Goal: Information Seeking & Learning: Learn about a topic

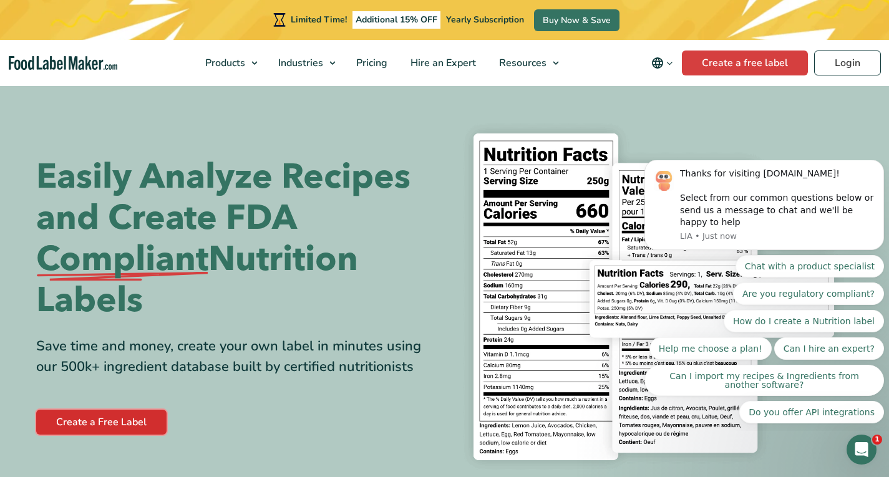
click at [114, 430] on link "Create a Free Label" at bounding box center [101, 422] width 130 height 25
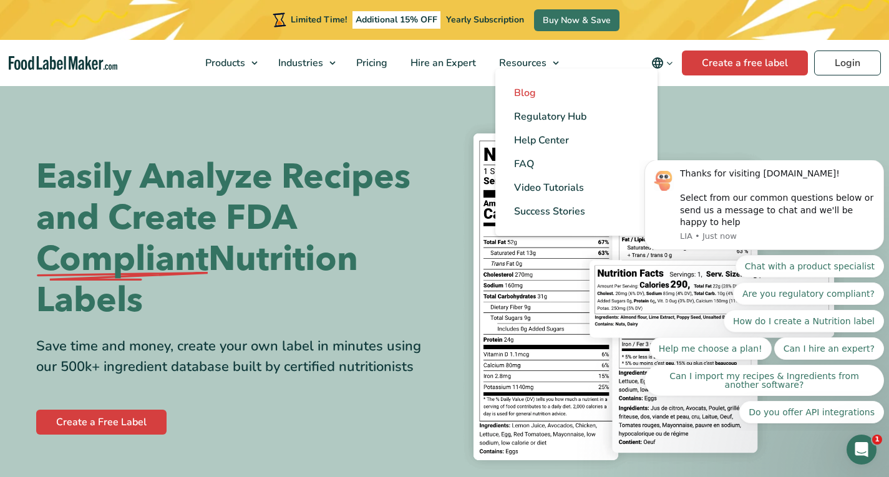
click at [539, 89] on link "Blog" at bounding box center [576, 93] width 162 height 24
click at [556, 187] on span "Video Tutorials" at bounding box center [549, 188] width 70 height 14
click at [558, 211] on span "Success Stories" at bounding box center [549, 212] width 71 height 14
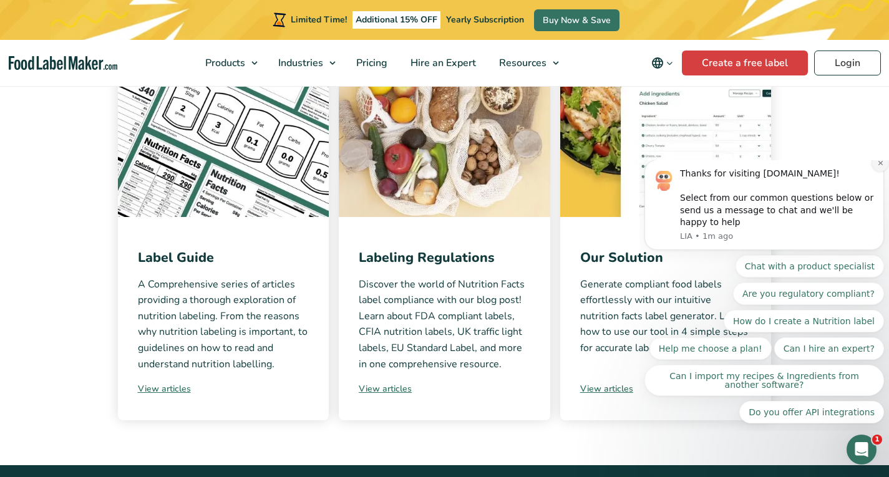
click at [879, 165] on icon "Dismiss notification" at bounding box center [880, 163] width 4 height 4
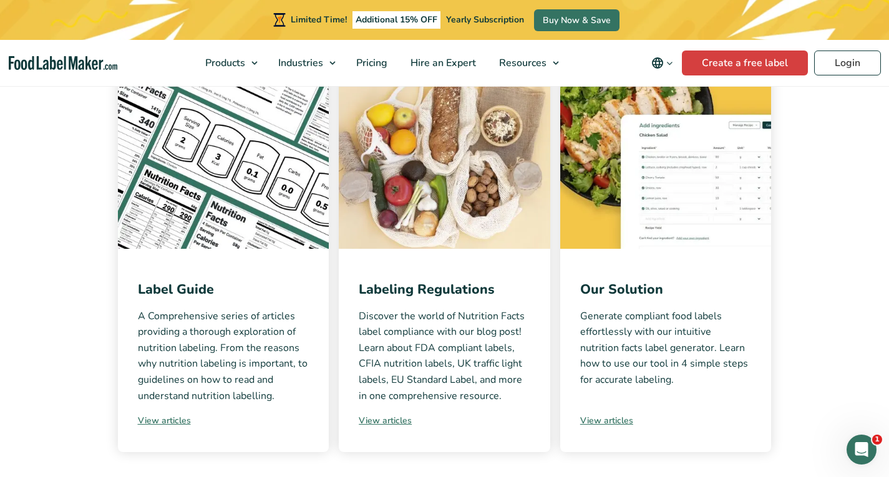
scroll to position [268, 0]
click at [605, 419] on link "View articles" at bounding box center [666, 421] width 172 height 13
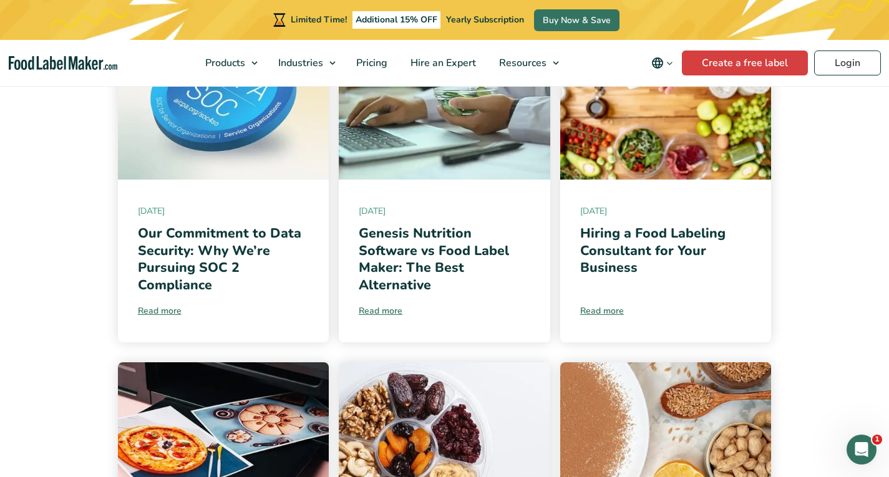
scroll to position [367, 0]
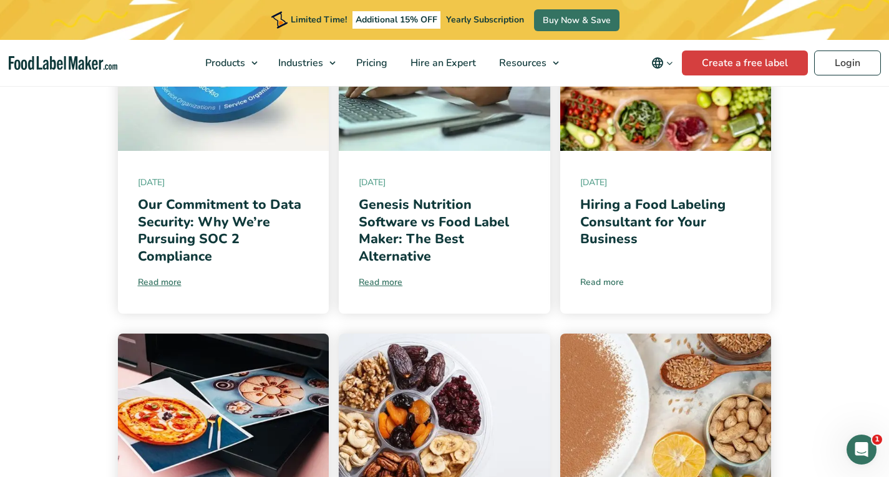
click at [611, 283] on link "Read more" at bounding box center [666, 282] width 172 height 13
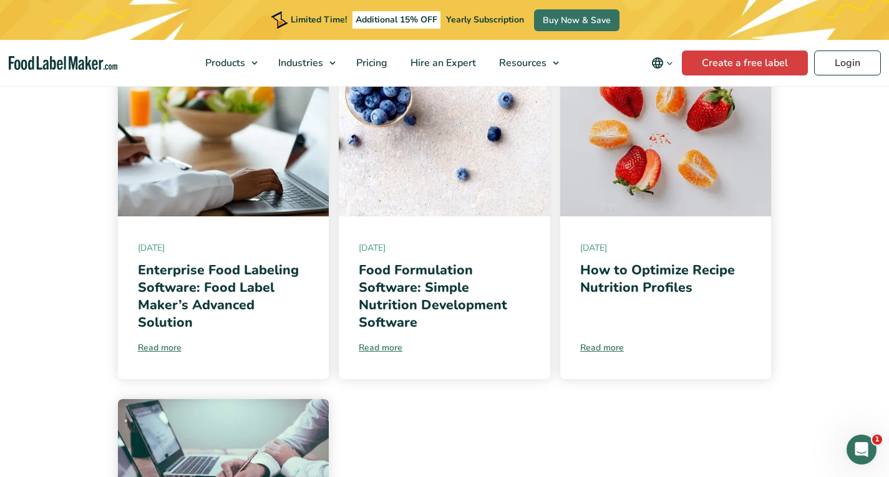
scroll to position [1040, 0]
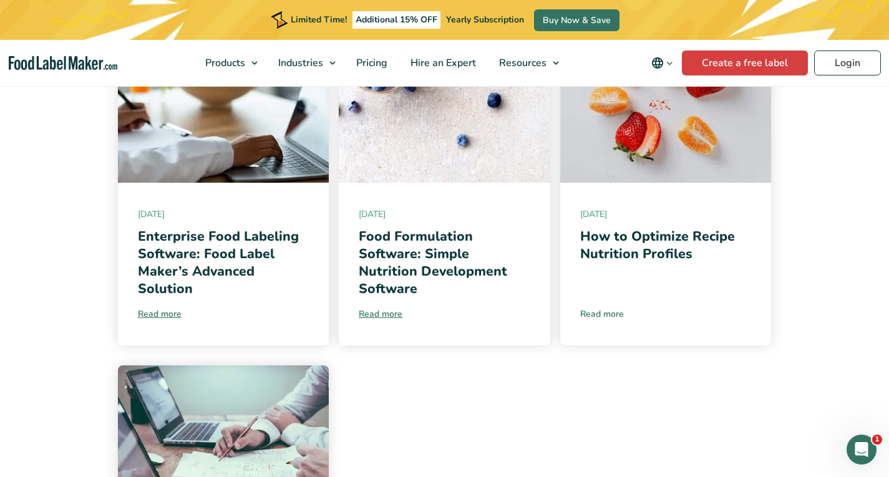
click at [606, 314] on link "Read more" at bounding box center [666, 314] width 172 height 13
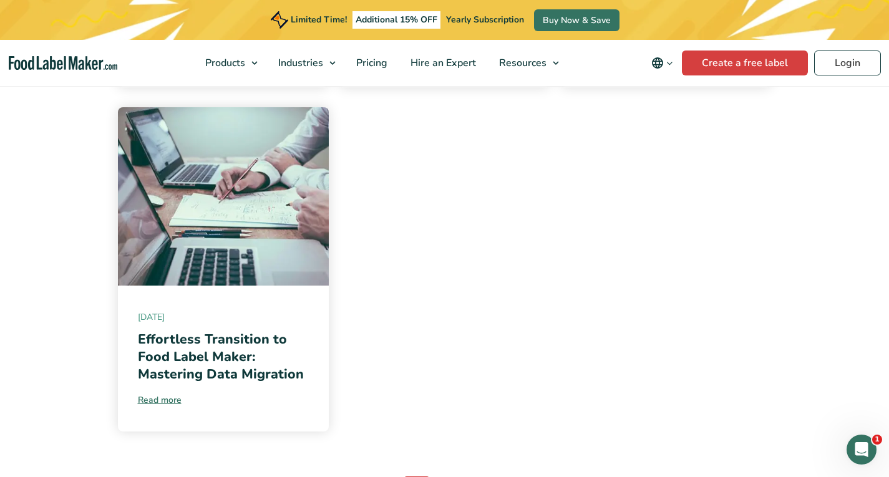
scroll to position [1299, 0]
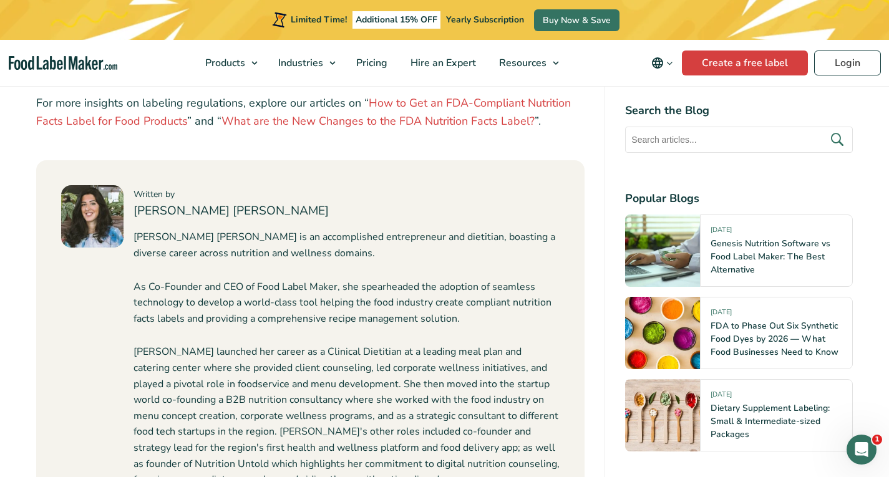
scroll to position [4632, 0]
click at [418, 346] on p "[PERSON_NAME] launched her career as a Clinical Dietitian at a leading meal pla…" at bounding box center [347, 418] width 427 height 144
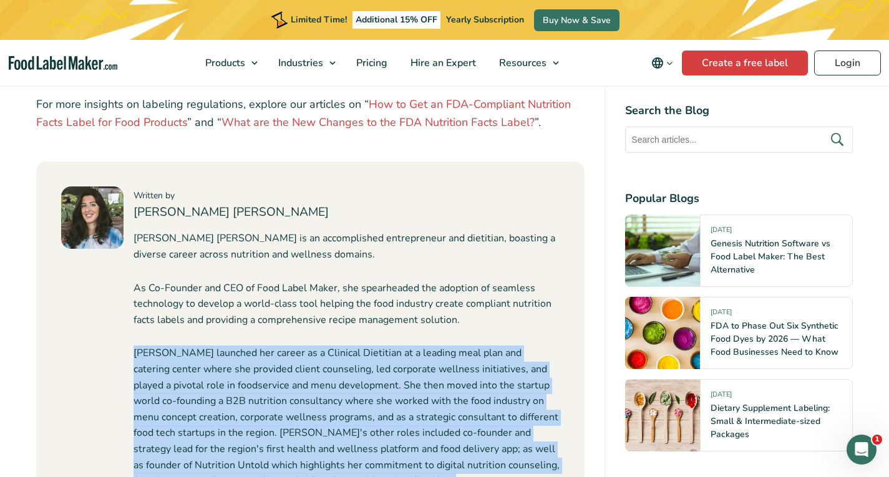
click at [418, 346] on p "[PERSON_NAME] launched her career as a Clinical Dietitian at a leading meal pla…" at bounding box center [347, 418] width 427 height 144
click at [409, 402] on p "Maria launched her career as a Clinical Dietitian at a leading meal plan and ca…" at bounding box center [347, 418] width 427 height 144
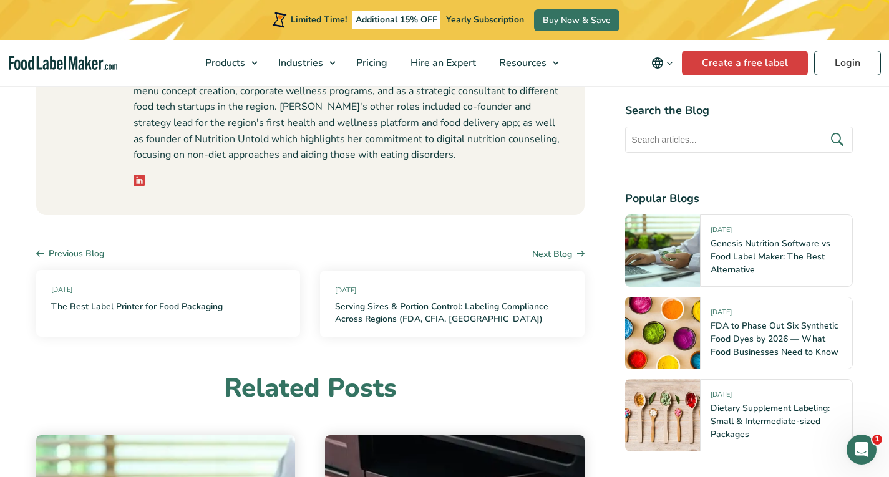
scroll to position [5278, 0]
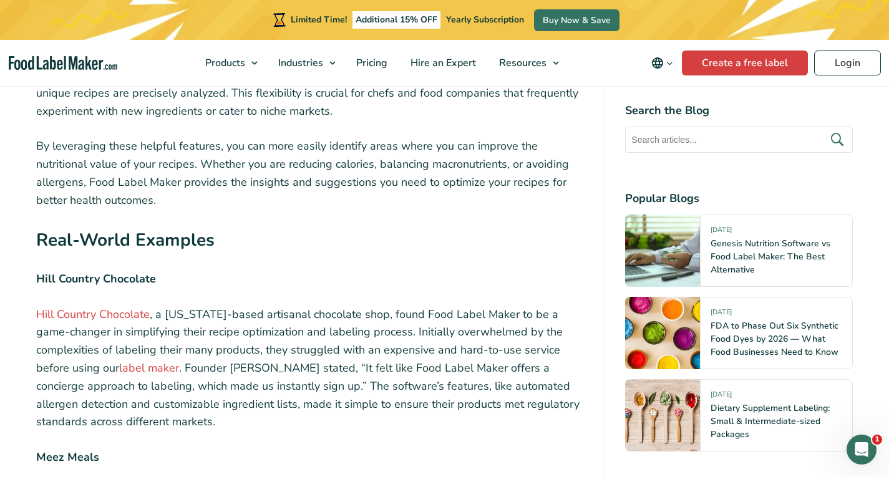
scroll to position [1997, 0]
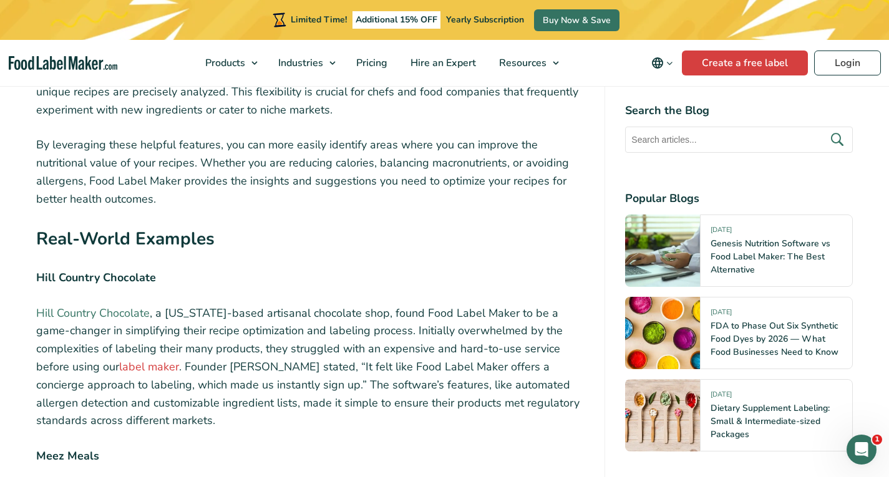
click at [87, 306] on link "Hill Country Chocolate" at bounding box center [93, 313] width 114 height 15
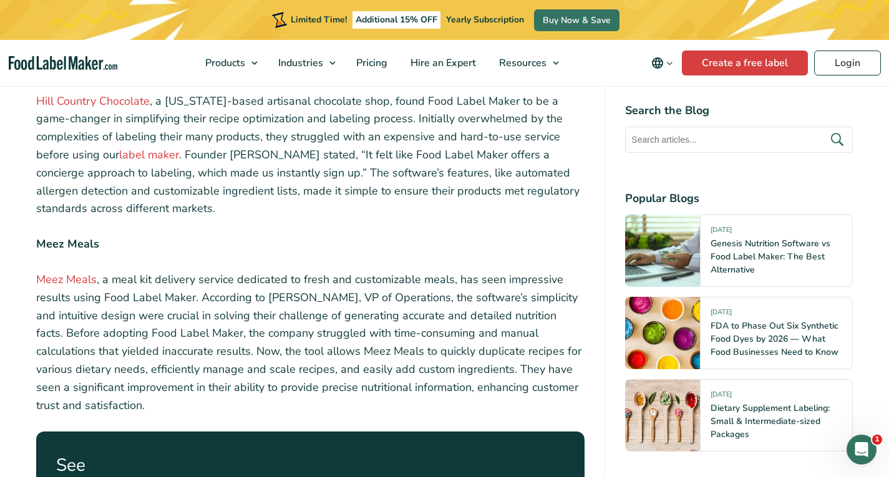
scroll to position [2212, 0]
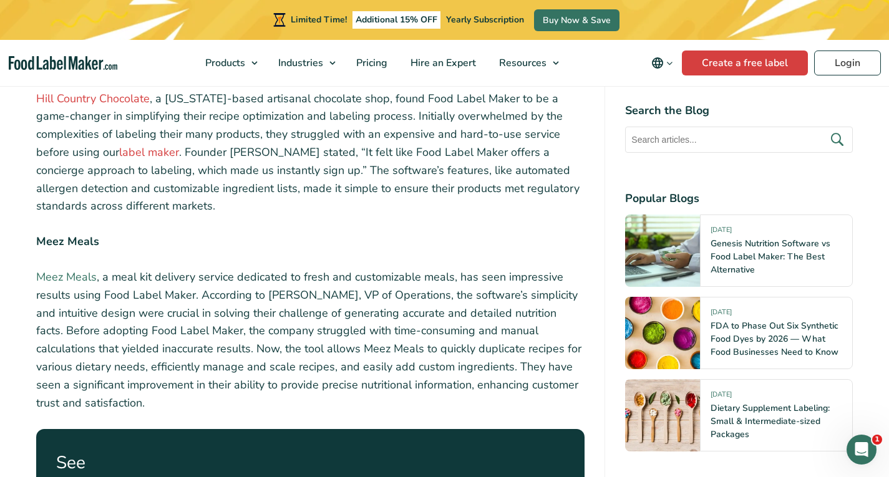
click at [54, 270] on link "Meez Meals" at bounding box center [66, 277] width 61 height 15
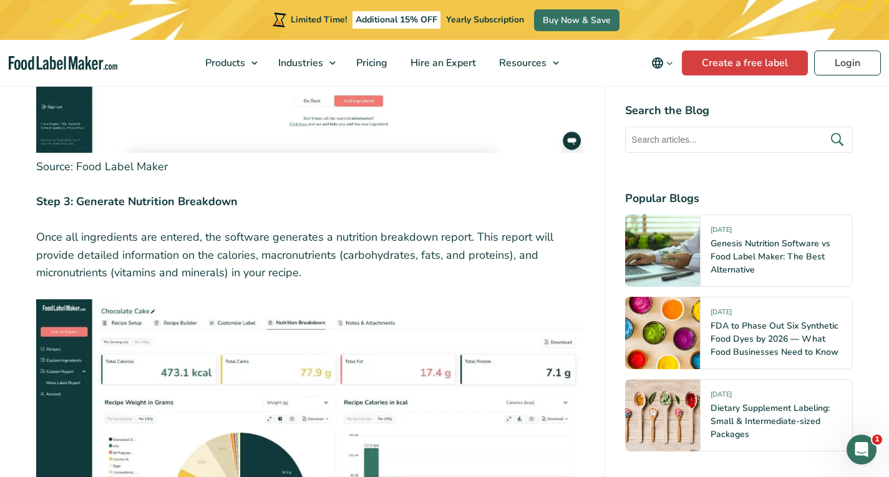
scroll to position [3695, 0]
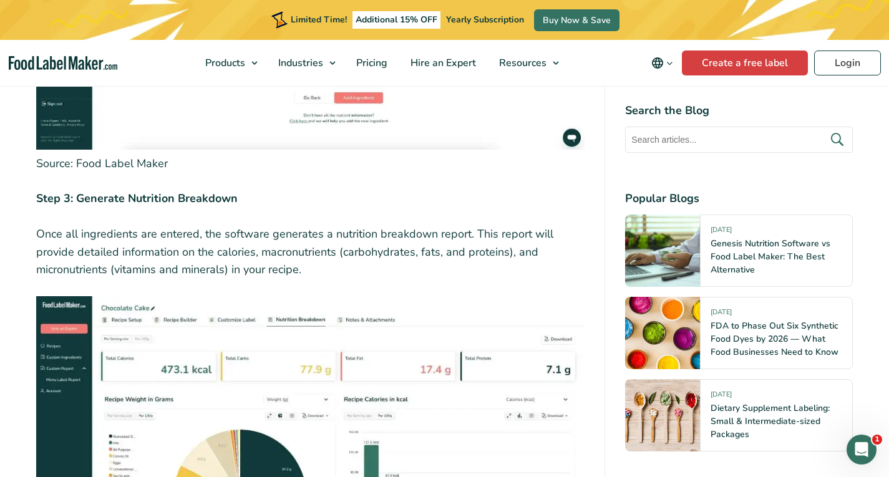
click at [334, 225] on p "Once all ingredients are entered, the software generates a nutrition breakdown …" at bounding box center [310, 252] width 549 height 54
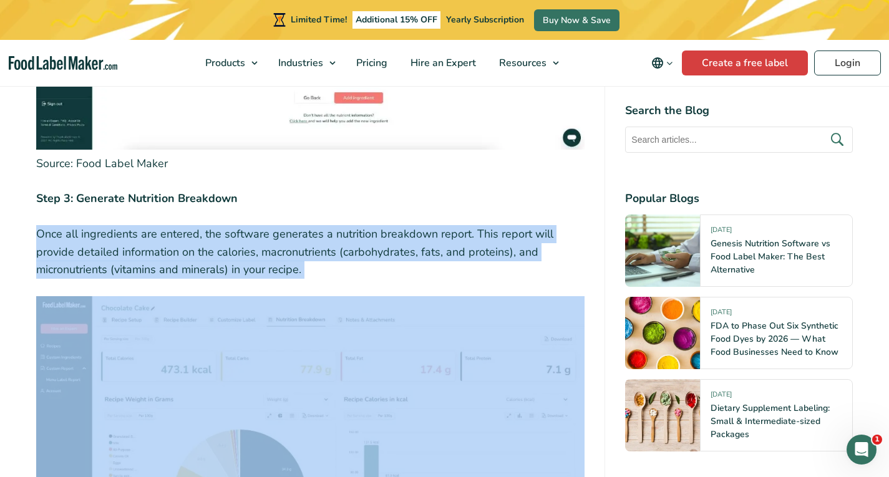
click at [334, 225] on p "Once all ingredients are entered, the software generates a nutrition breakdown …" at bounding box center [310, 252] width 549 height 54
click at [328, 225] on p "Once all ingredients are entered, the software generates a nutrition breakdown …" at bounding box center [310, 252] width 549 height 54
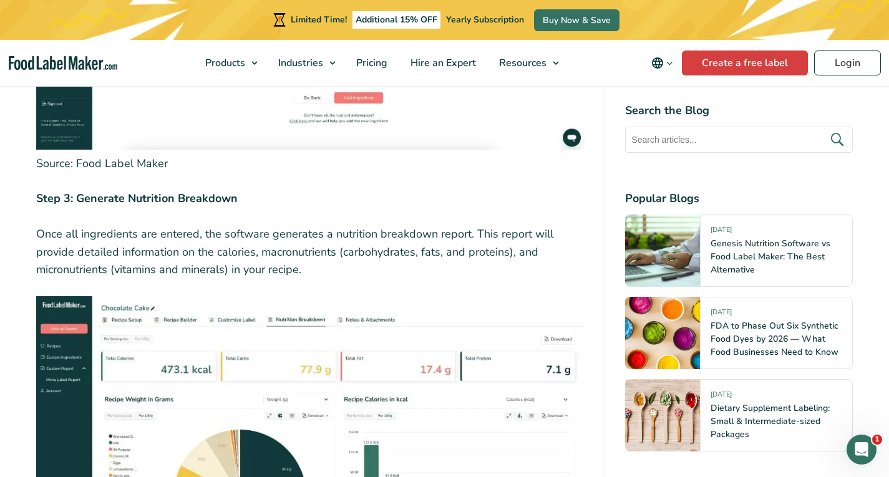
click at [321, 225] on p "Once all ingredients are entered, the software generates a nutrition breakdown …" at bounding box center [310, 252] width 549 height 54
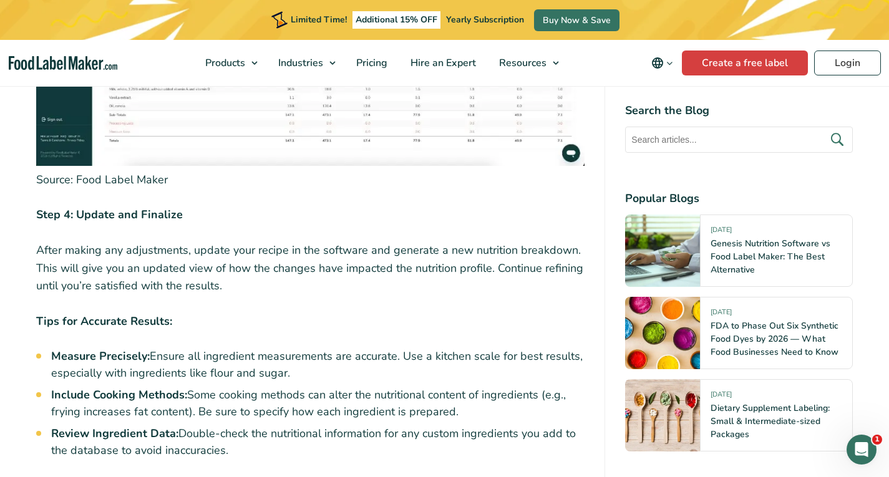
scroll to position [4304, 0]
click at [294, 348] on li "Measure Precisely: Ensure all ingredient measurements are accurate. Use a kitch…" at bounding box center [318, 365] width 534 height 34
click at [282, 386] on li "Include Cooking Methods: Some cooking methods can alter the nutritional content…" at bounding box center [318, 403] width 534 height 34
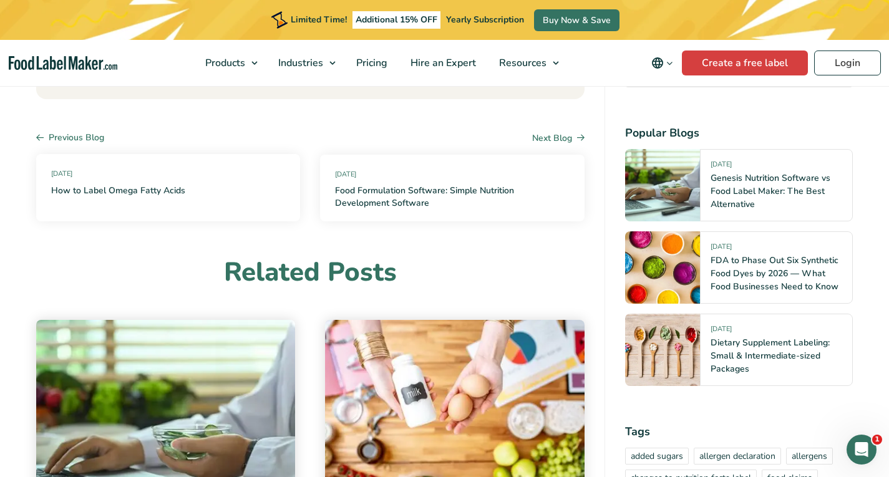
scroll to position [6474, 0]
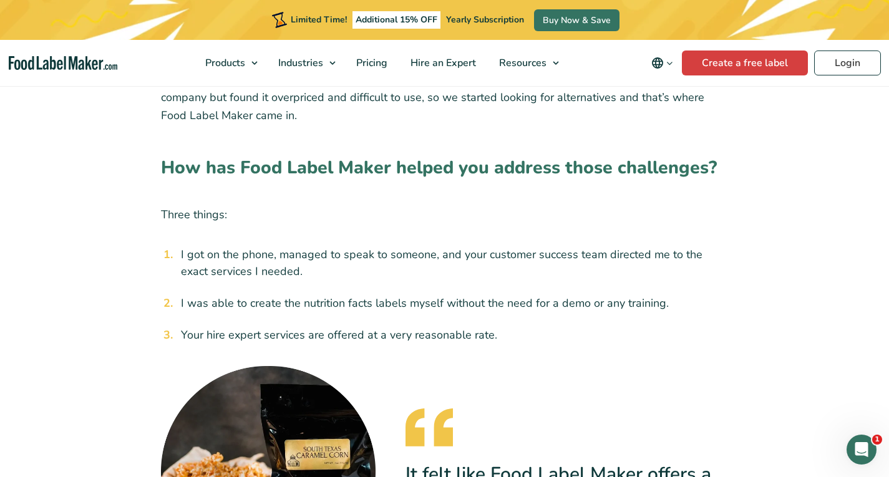
scroll to position [807, 0]
click at [465, 294] on li "I was able to create the nutrition facts labels myself without the need for a d…" at bounding box center [452, 302] width 553 height 17
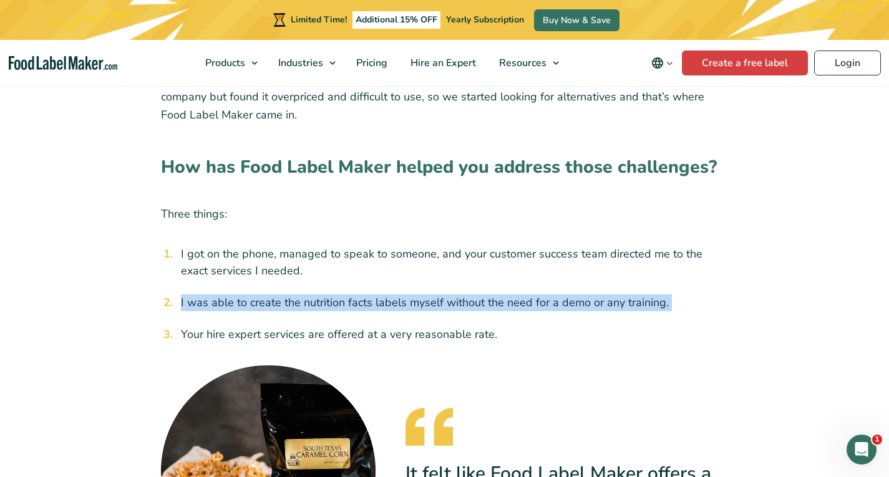
click at [465, 294] on li "I was able to create the nutrition facts labels myself without the need for a d…" at bounding box center [452, 302] width 553 height 17
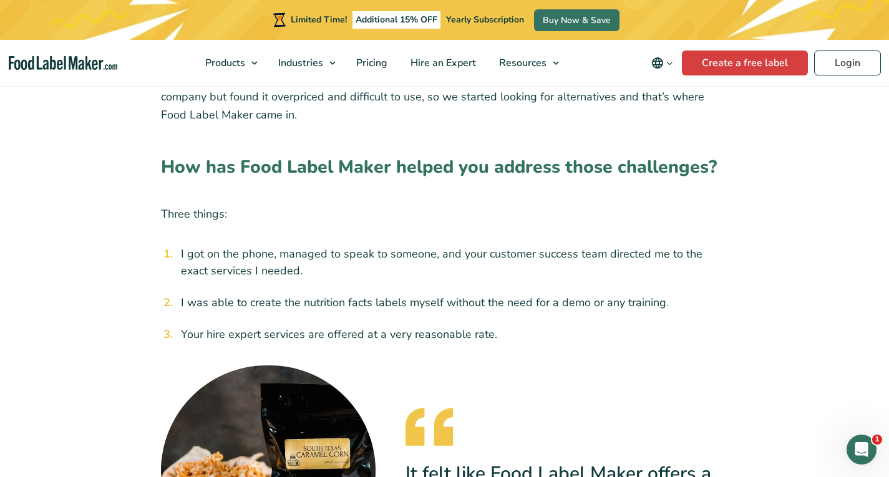
click at [454, 326] on li "Your hire expert services are offered at a very reasonable rate." at bounding box center [452, 334] width 553 height 17
click at [492, 326] on li "Your hire expert services are offered at a very reasonable rate." at bounding box center [452, 334] width 553 height 17
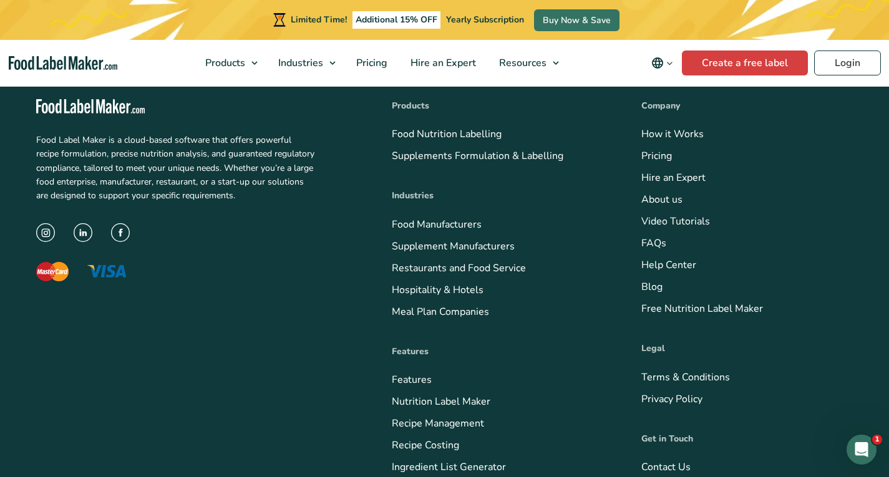
scroll to position [2972, 0]
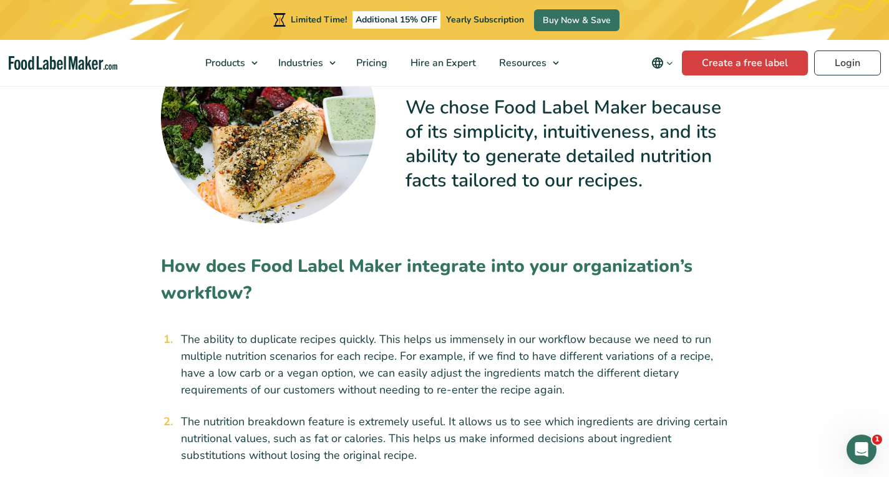
scroll to position [1585, 0]
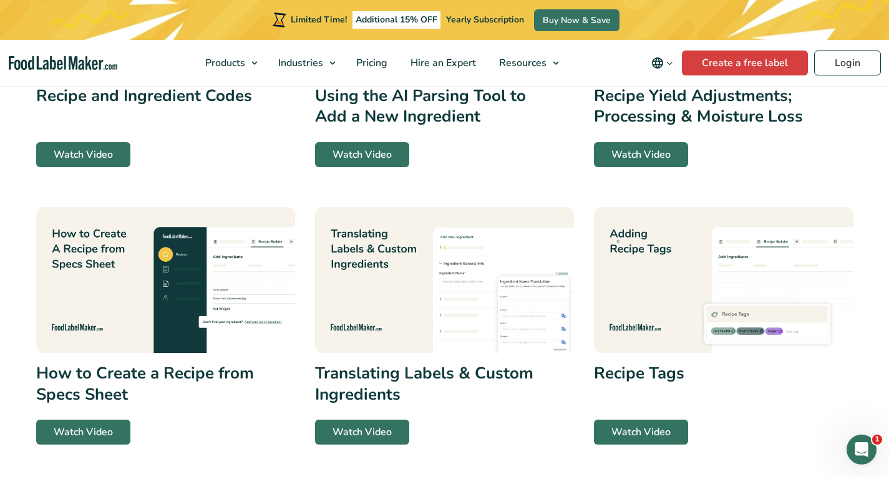
scroll to position [683, 0]
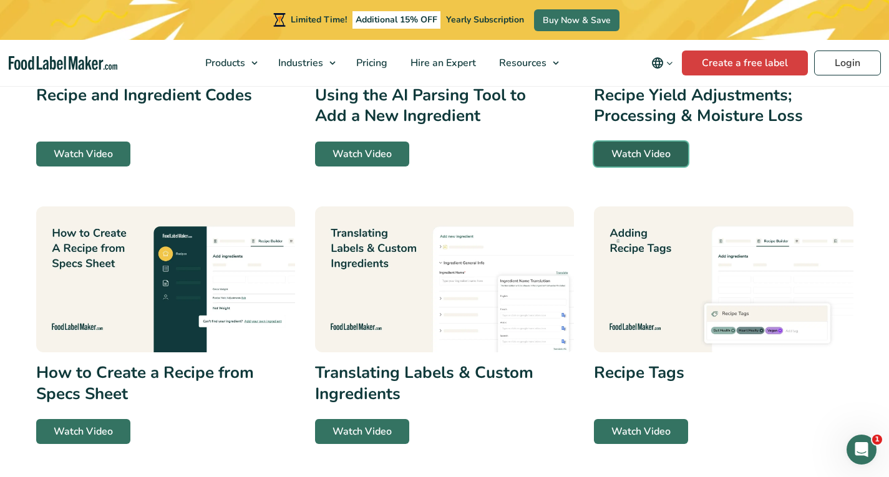
click at [654, 147] on link "Watch Video" at bounding box center [641, 154] width 94 height 25
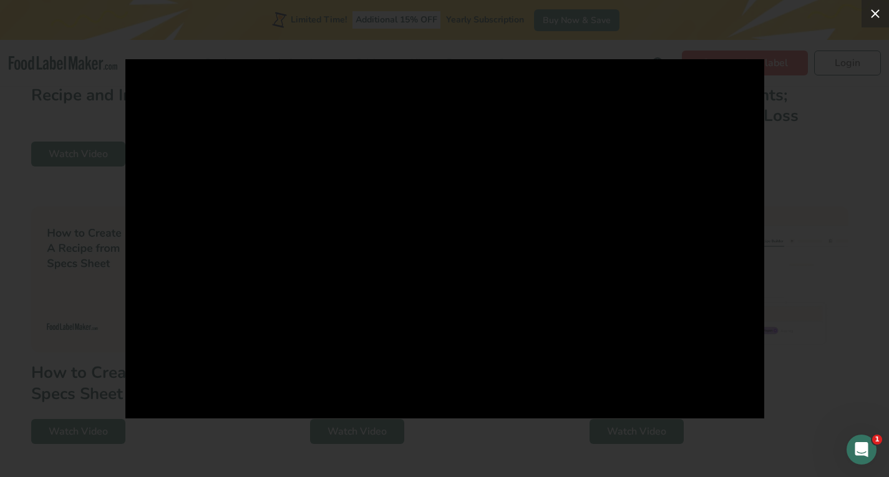
click at [874, 19] on icon at bounding box center [875, 13] width 15 height 15
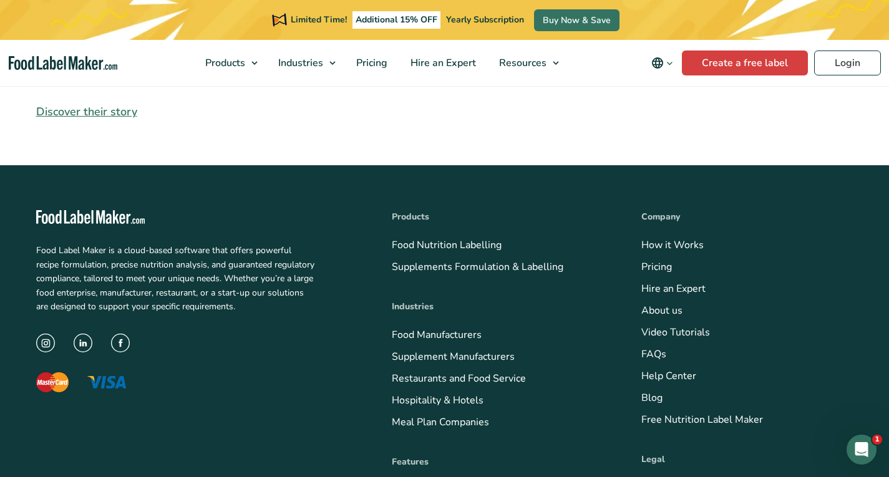
scroll to position [1167, 0]
